Goal: Find specific page/section: Find specific page/section

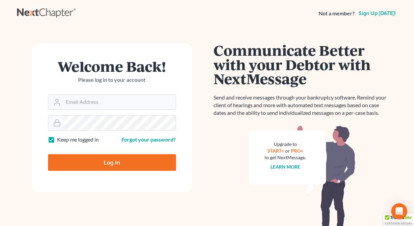
click at [57, 140] on label "Keep me logged in" at bounding box center [78, 140] width 42 height 8
click at [60, 140] on input "Keep me logged in" at bounding box center [62, 138] width 4 height 4
checkbox input "false"
click at [81, 101] on input "Email Address" at bounding box center [119, 102] width 112 height 15
type input "[EMAIL_ADDRESS][DOMAIN_NAME]"
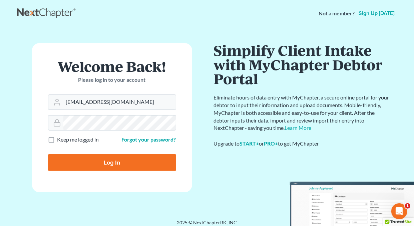
click at [111, 163] on input "Log In" at bounding box center [112, 162] width 128 height 17
type input "Thinking..."
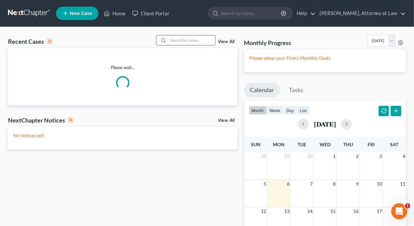
click at [182, 40] on input "search" at bounding box center [191, 40] width 47 height 10
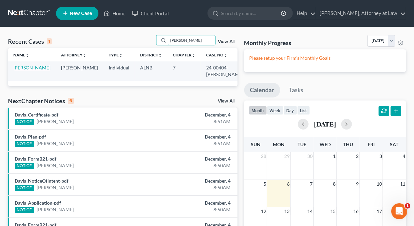
type input "Bonner"
click at [35, 67] on link "Bonner, Blake" at bounding box center [31, 68] width 37 height 6
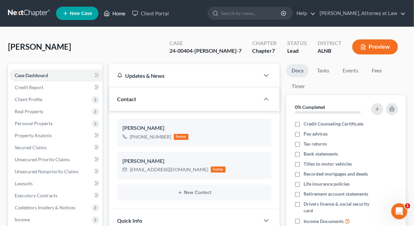
click at [119, 13] on link "Home" at bounding box center [114, 13] width 28 height 12
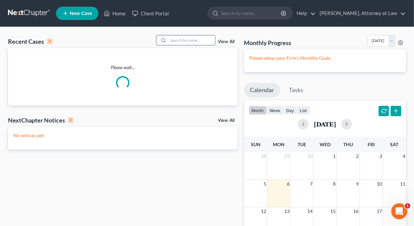
click at [189, 42] on input "search" at bounding box center [191, 40] width 47 height 10
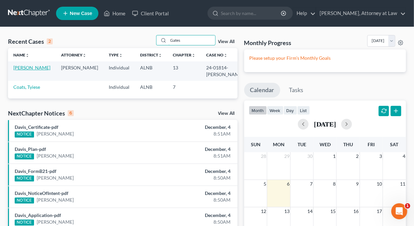
type input "Gates"
